Goal: Task Accomplishment & Management: Use online tool/utility

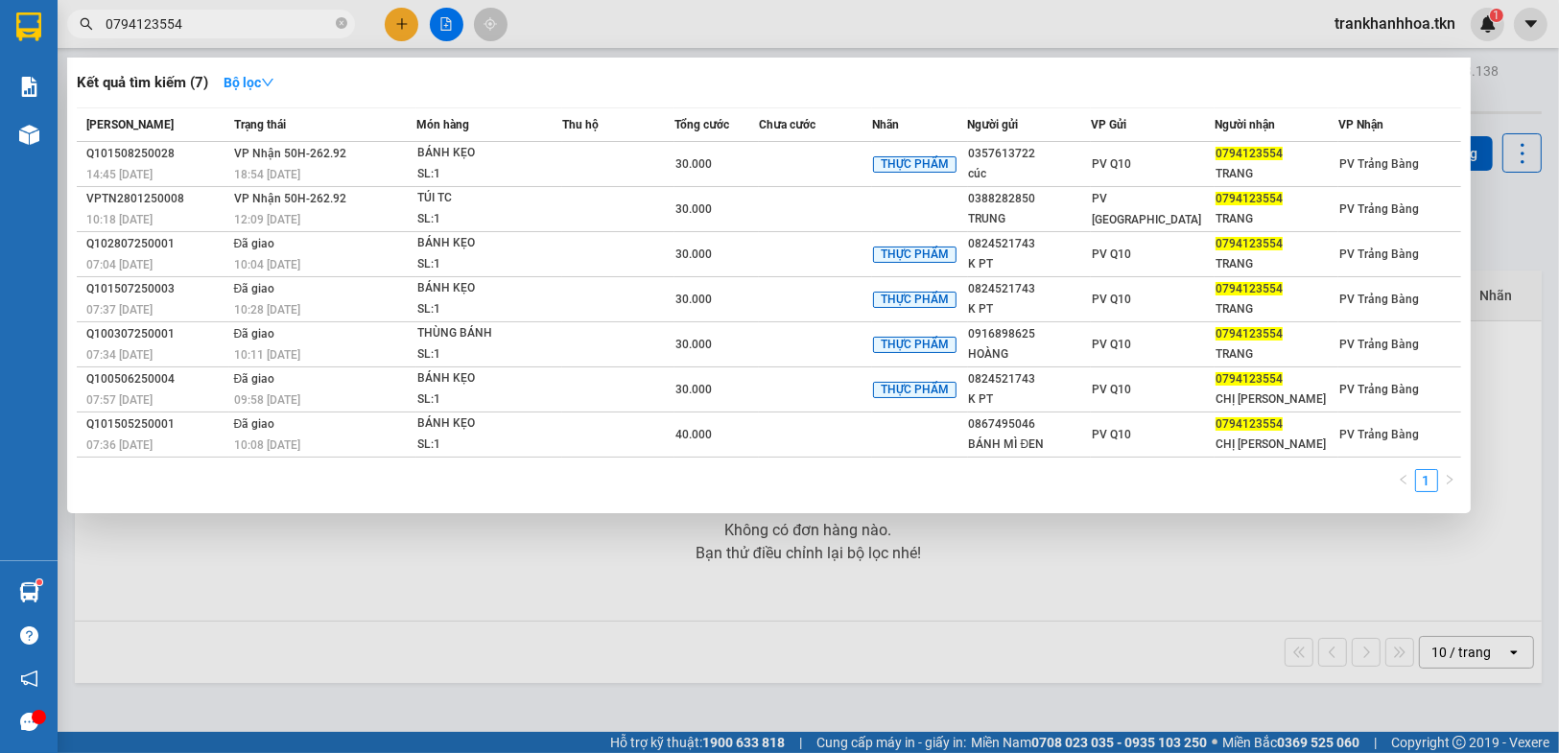
click at [1249, 499] on div "Kết quả tìm kiếm ( 7 ) Bộ lọc Mã ĐH Trạng thái Món hàng Thu hộ Tổng cước Chưa c…" at bounding box center [768, 286] width 1403 height 456
drag, startPoint x: 1421, startPoint y: 34, endPoint x: 1426, endPoint y: 249, distance: 215.9
click at [1421, 35] on div at bounding box center [779, 376] width 1559 height 753
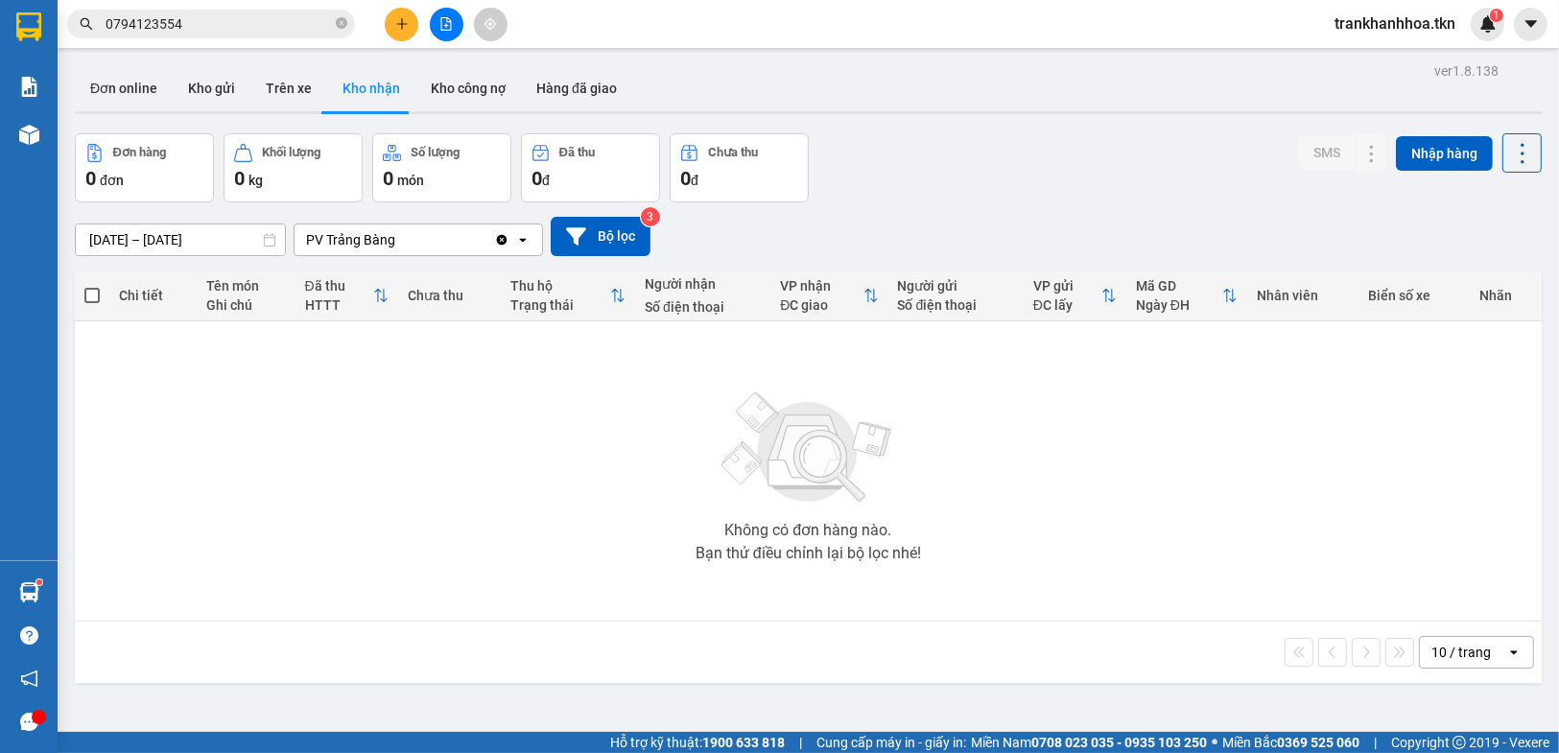
click at [1397, 29] on span "trankhanhhoa.tkn" at bounding box center [1395, 24] width 152 height 24
click at [1385, 51] on span "Đăng xuất" at bounding box center [1404, 59] width 112 height 21
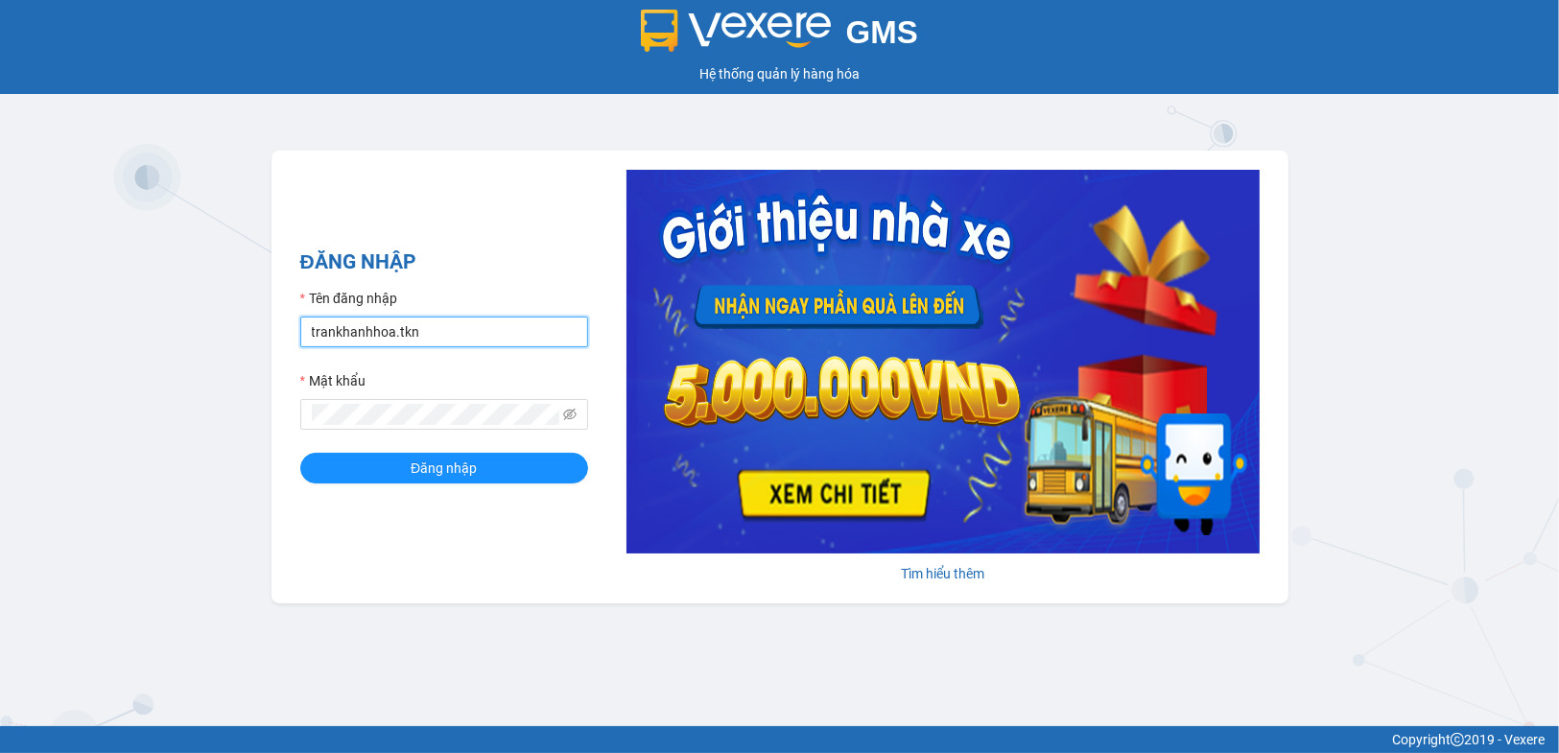
drag, startPoint x: 415, startPoint y: 335, endPoint x: 423, endPoint y: 328, distance: 10.2
click at [415, 335] on input "trankhanhhoa.tkn" at bounding box center [444, 332] width 288 height 31
click at [428, 326] on input "trankhanhhoa.tkn" at bounding box center [444, 332] width 288 height 31
type input "buithaovy.tkn"
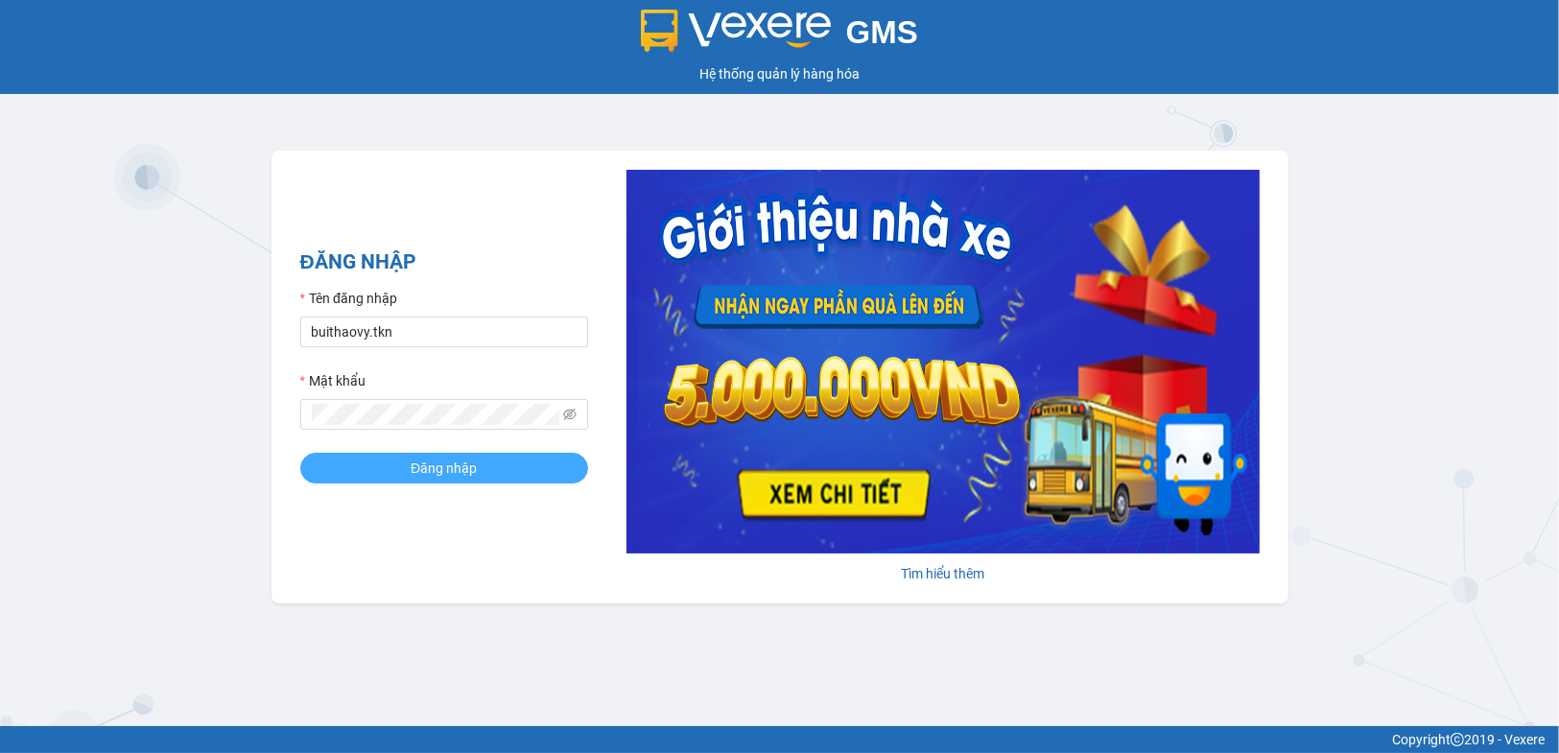
click at [403, 480] on button "Đăng nhập" at bounding box center [444, 468] width 288 height 31
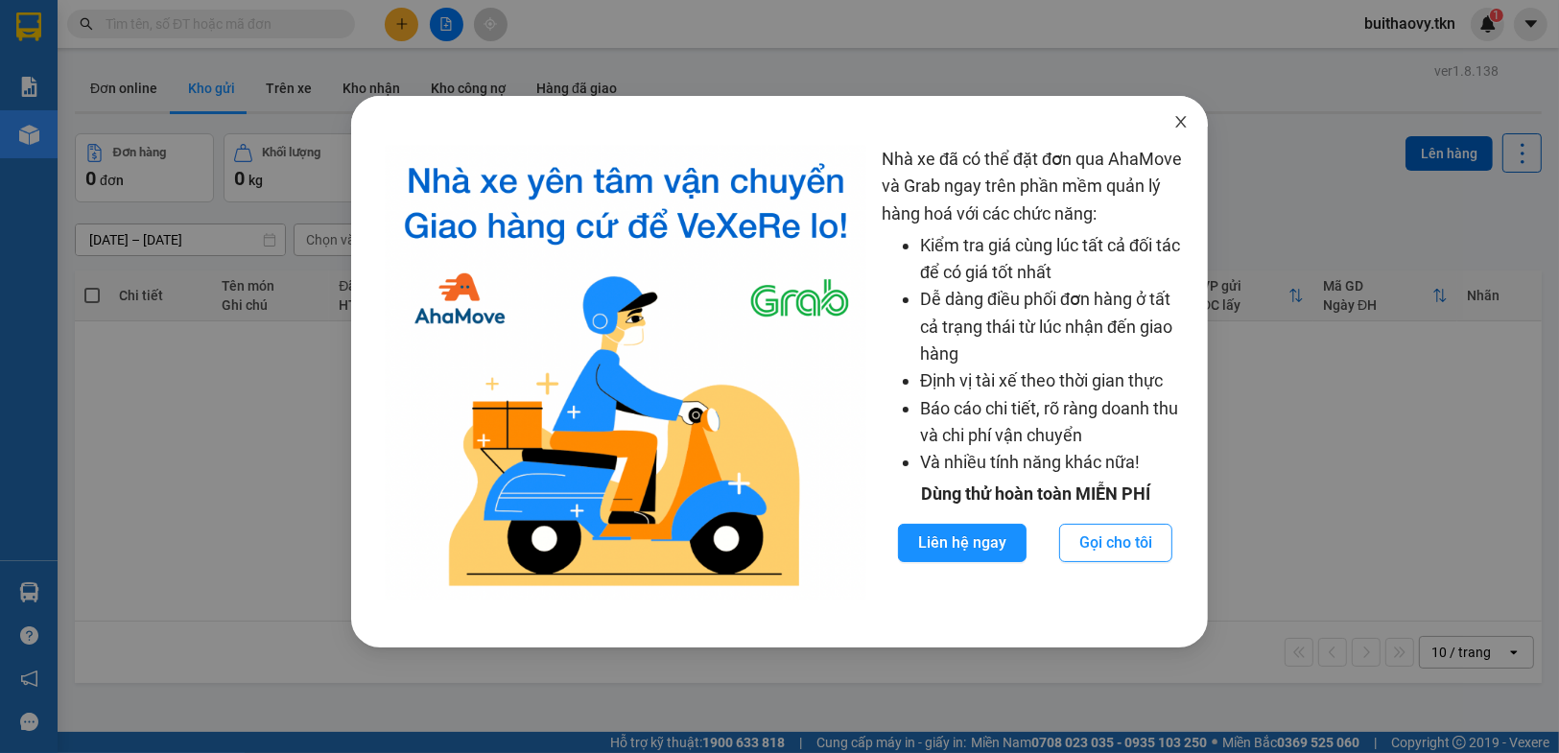
click at [1171, 126] on span "Close" at bounding box center [1181, 123] width 54 height 54
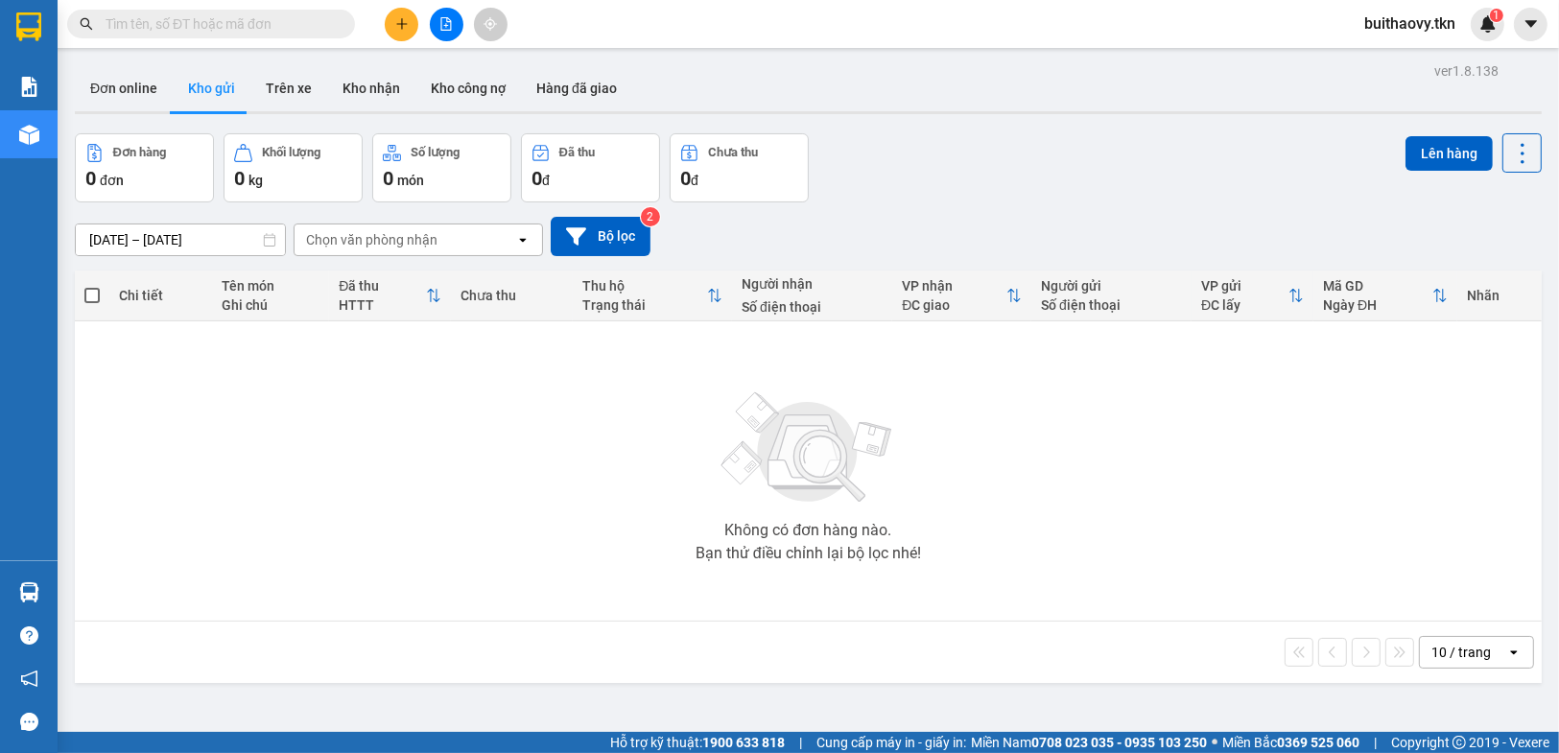
click at [184, 26] on input "text" at bounding box center [219, 23] width 226 height 21
click at [187, 19] on input "text" at bounding box center [219, 23] width 226 height 21
click at [185, 22] on input "text" at bounding box center [219, 23] width 226 height 21
click at [291, 98] on button "Trên xe" at bounding box center [288, 88] width 77 height 46
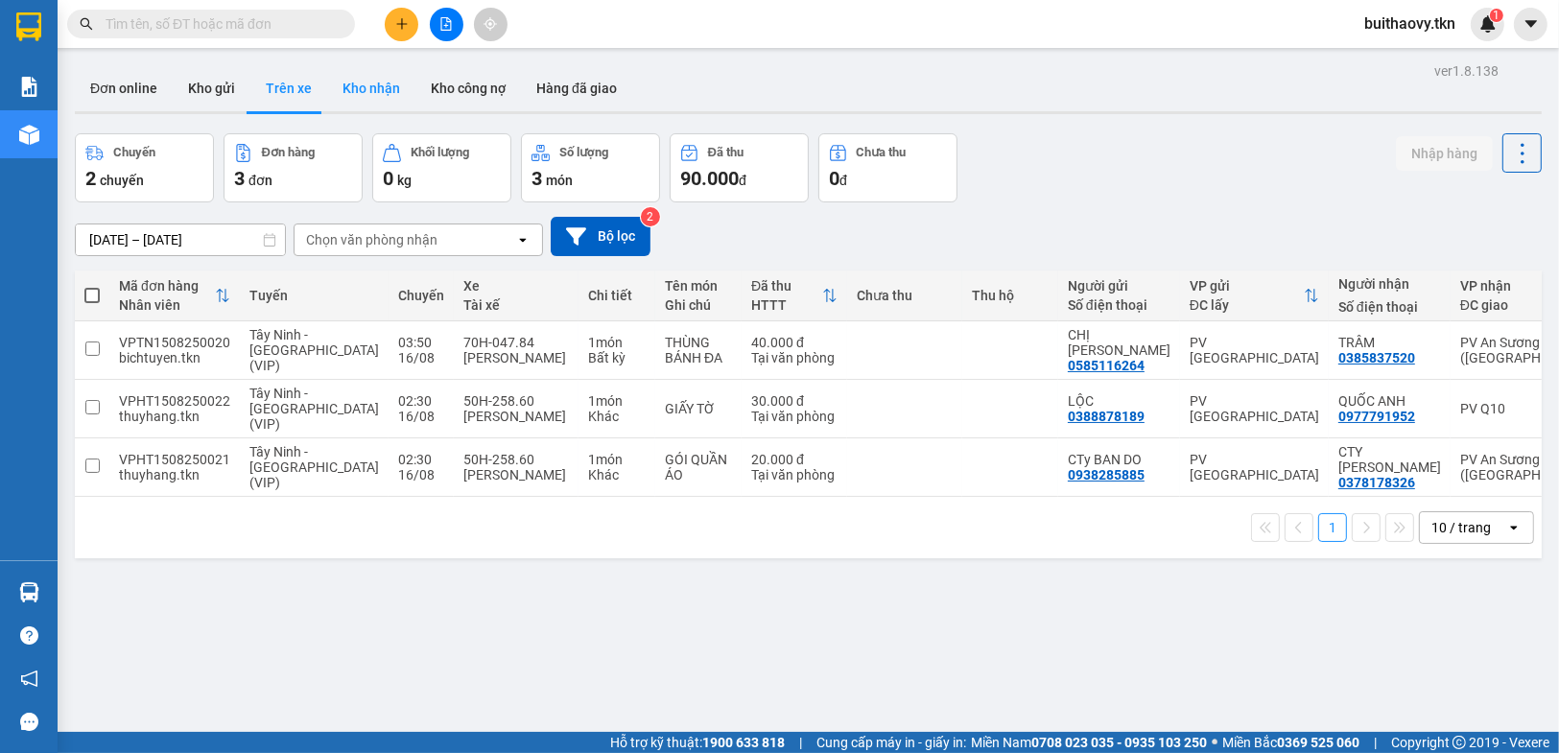
click at [368, 99] on button "Kho nhận" at bounding box center [371, 88] width 88 height 46
type input "15/08/2025 – 16/08/2025"
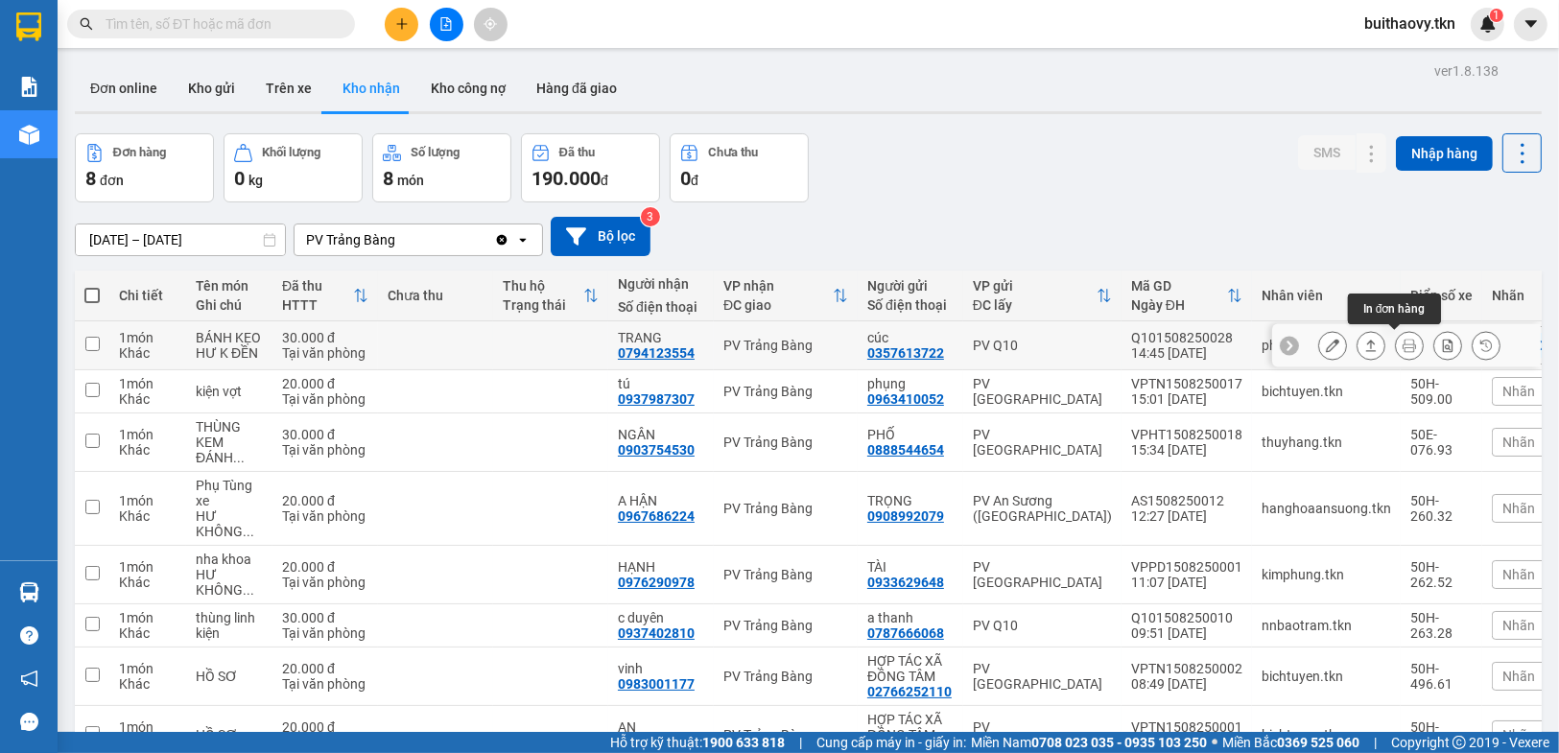
click at [1402, 351] on icon at bounding box center [1408, 345] width 13 height 13
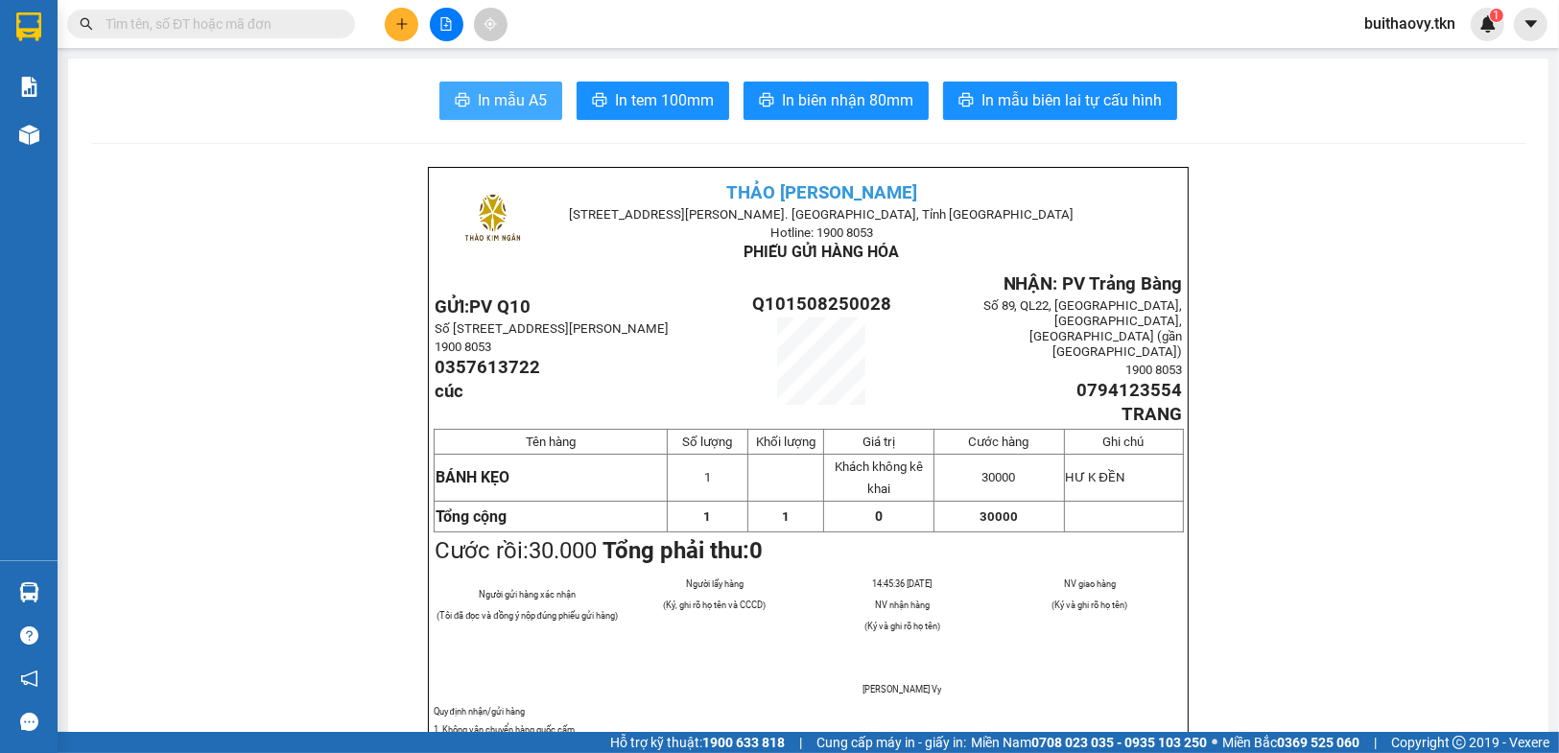
click at [504, 113] on button "In mẫu A5" at bounding box center [500, 101] width 123 height 38
